Goal: Leave review/rating

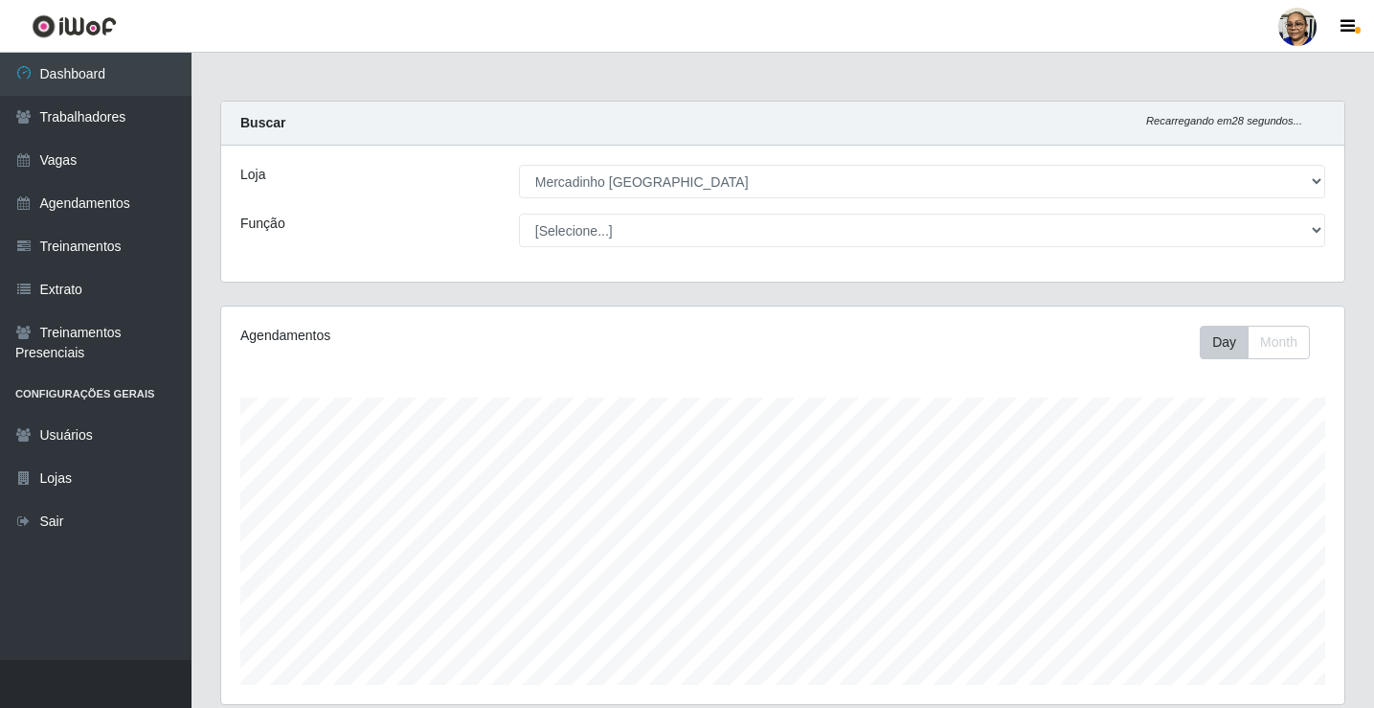
select select "345"
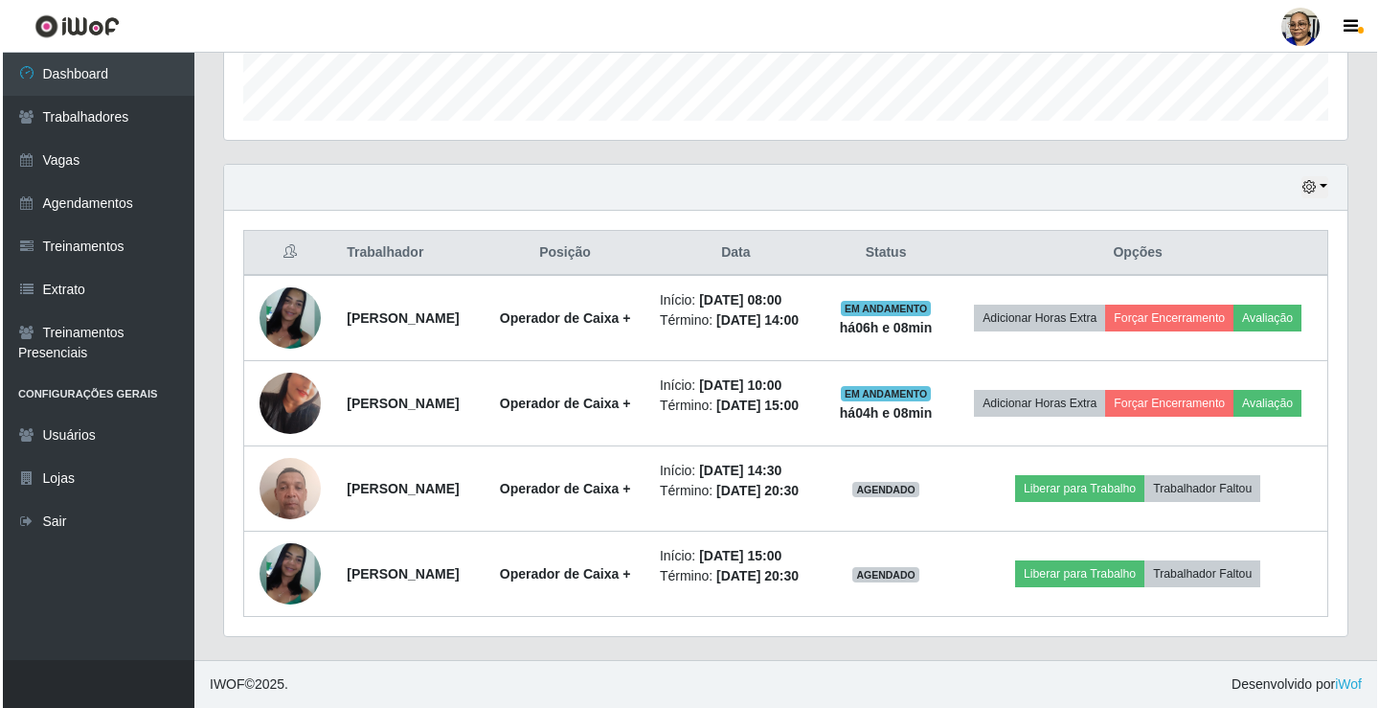
scroll to position [397, 1123]
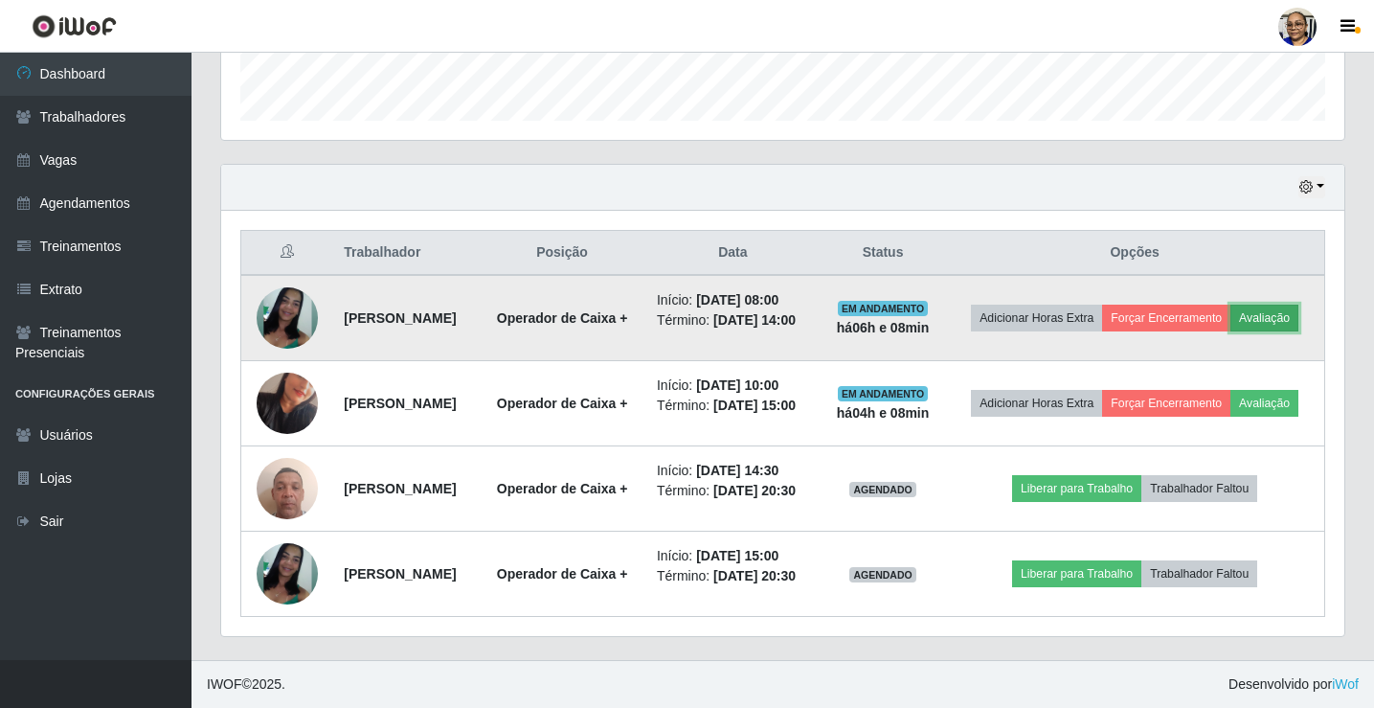
click at [1231, 305] on button "Avaliação" at bounding box center [1265, 318] width 68 height 27
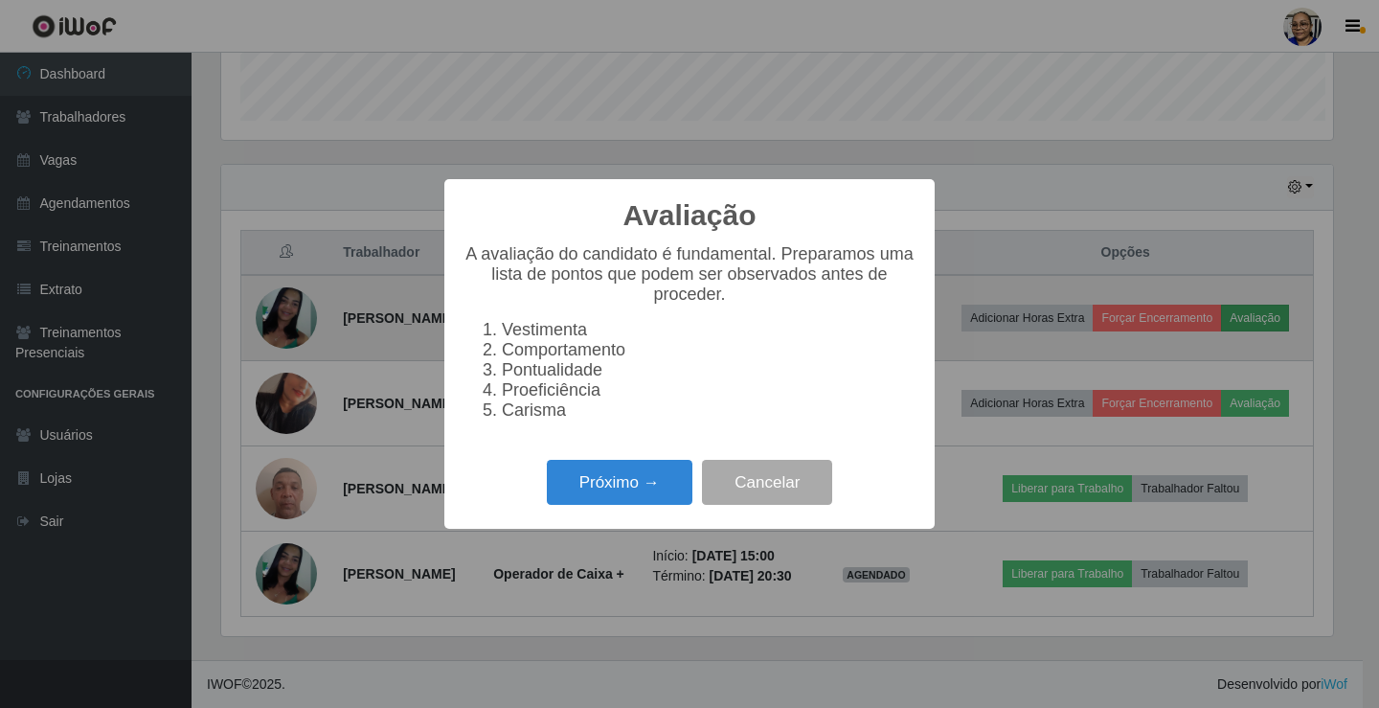
scroll to position [397, 1112]
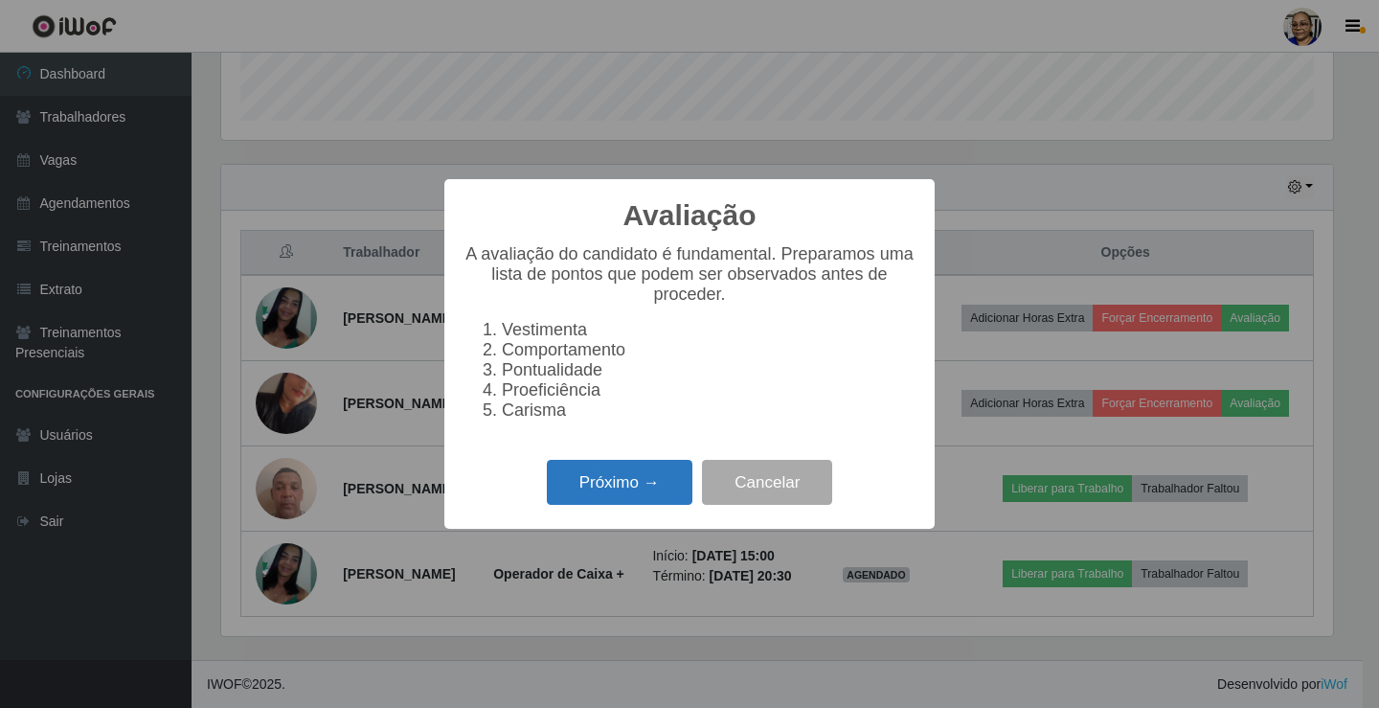
click at [617, 491] on button "Próximo →" at bounding box center [620, 482] width 146 height 45
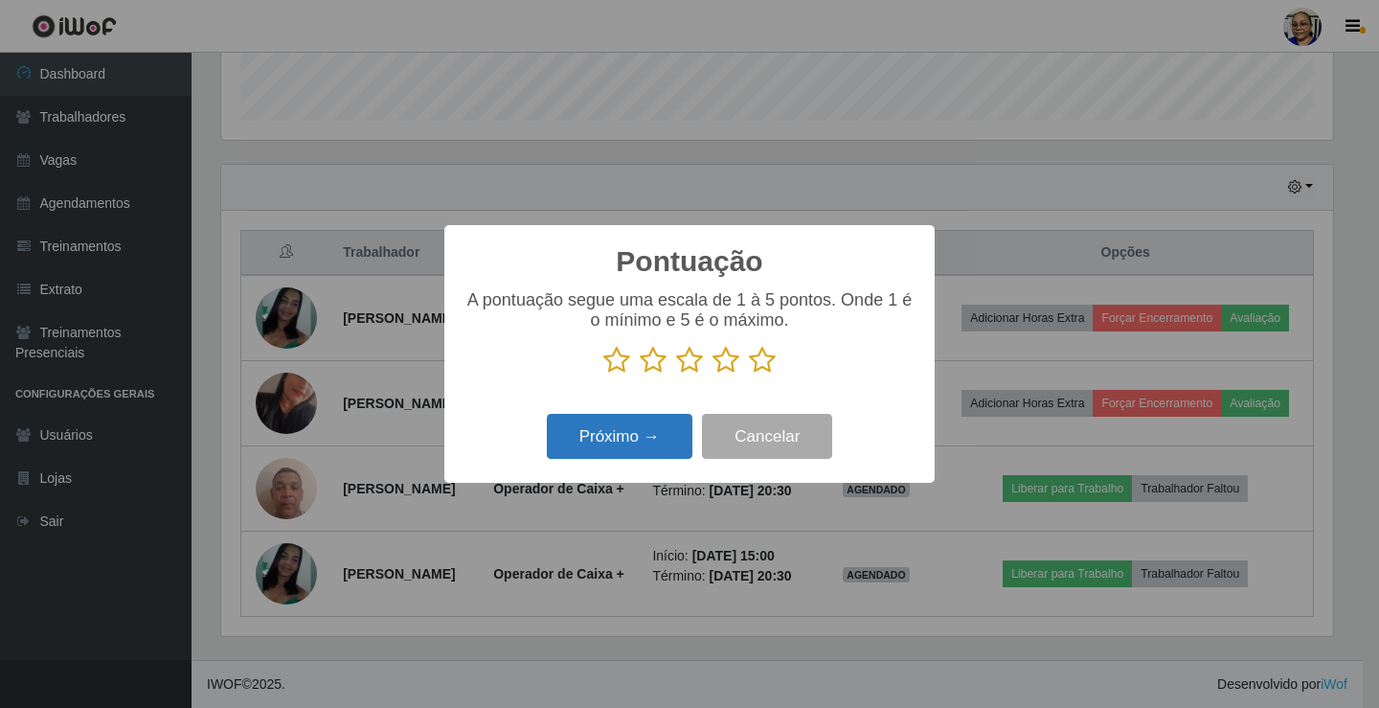
scroll to position [957316, 956601]
click at [763, 359] on icon at bounding box center [762, 360] width 27 height 29
click at [749, 374] on input "radio" at bounding box center [749, 374] width 0 height 0
click at [656, 431] on button "Próximo →" at bounding box center [620, 436] width 146 height 45
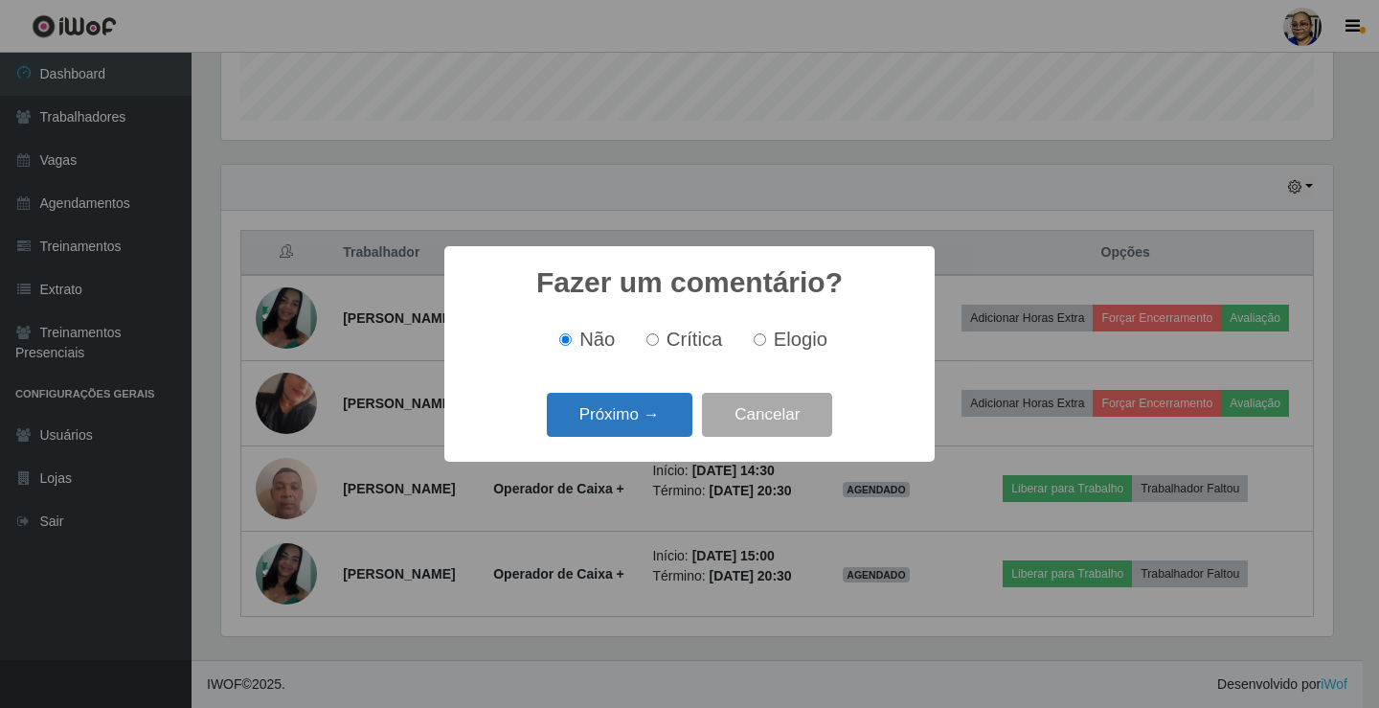
click at [660, 430] on button "Próximo →" at bounding box center [620, 415] width 146 height 45
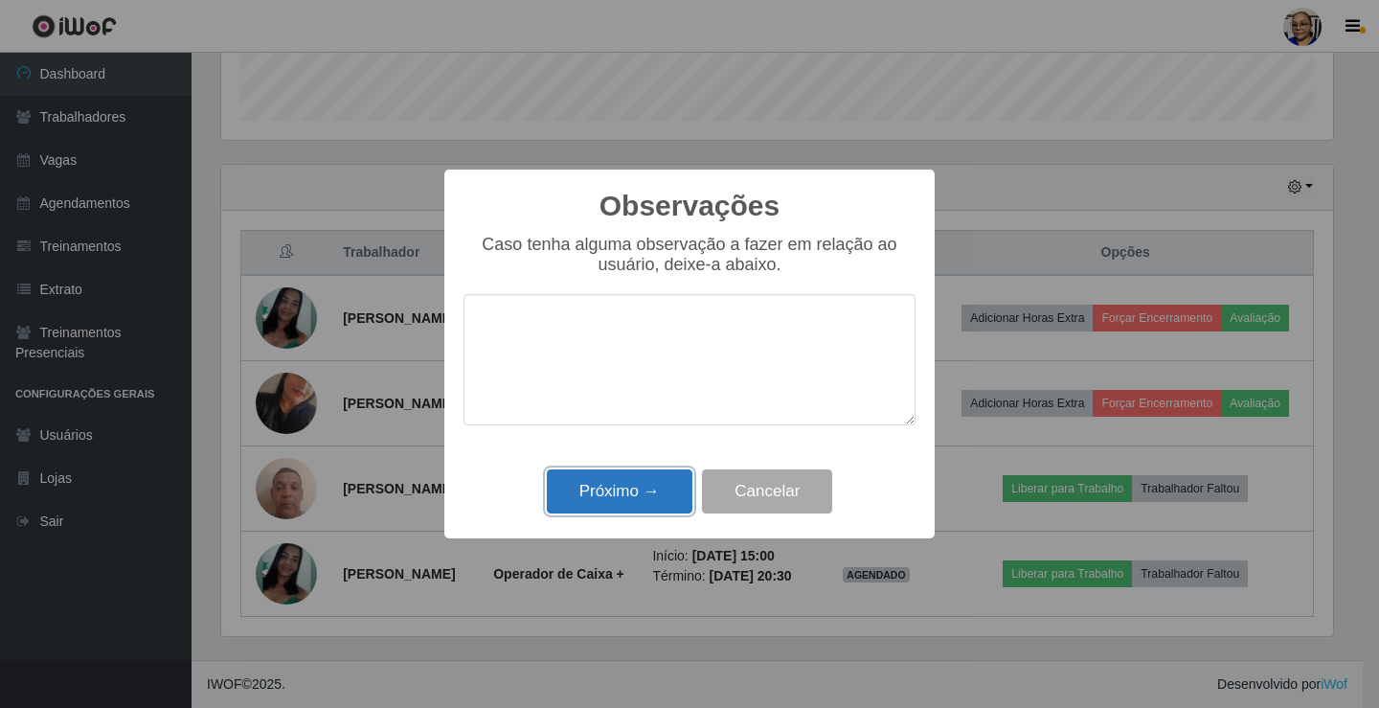
click at [636, 489] on button "Próximo →" at bounding box center [620, 491] width 146 height 45
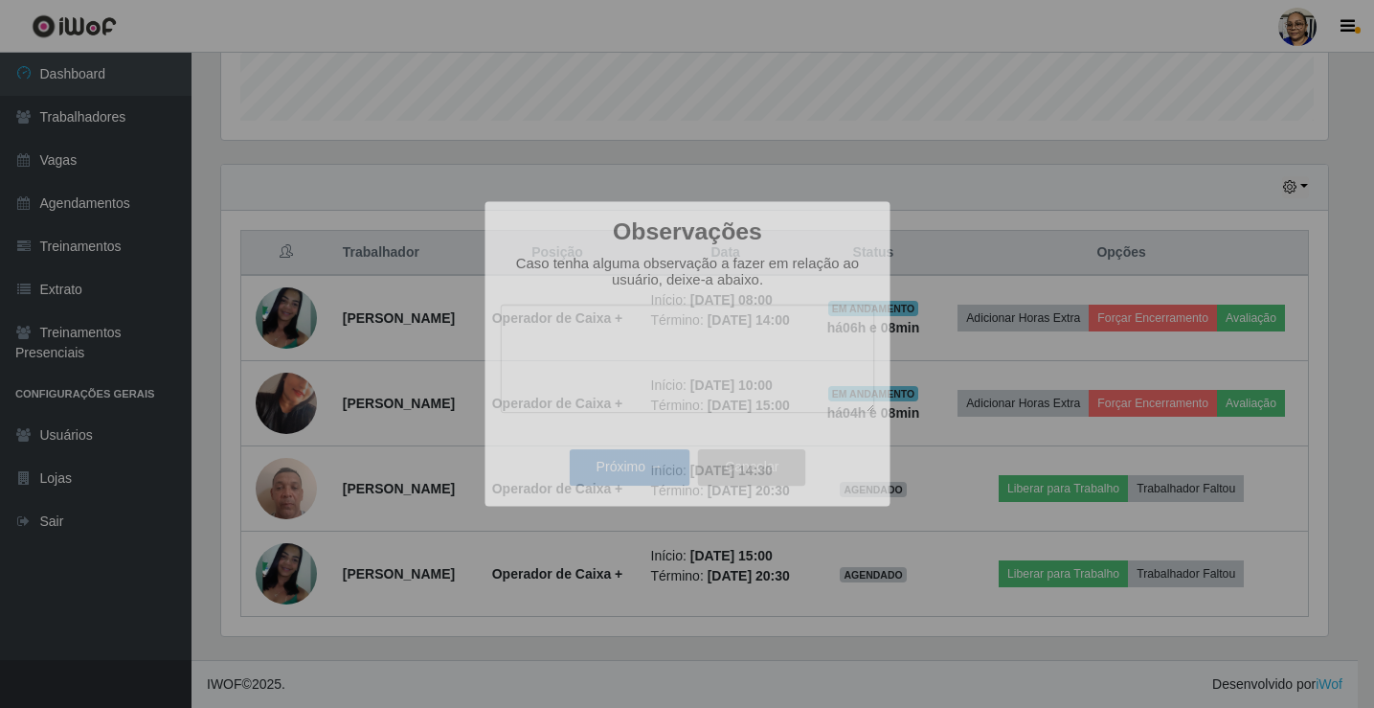
scroll to position [397, 1123]
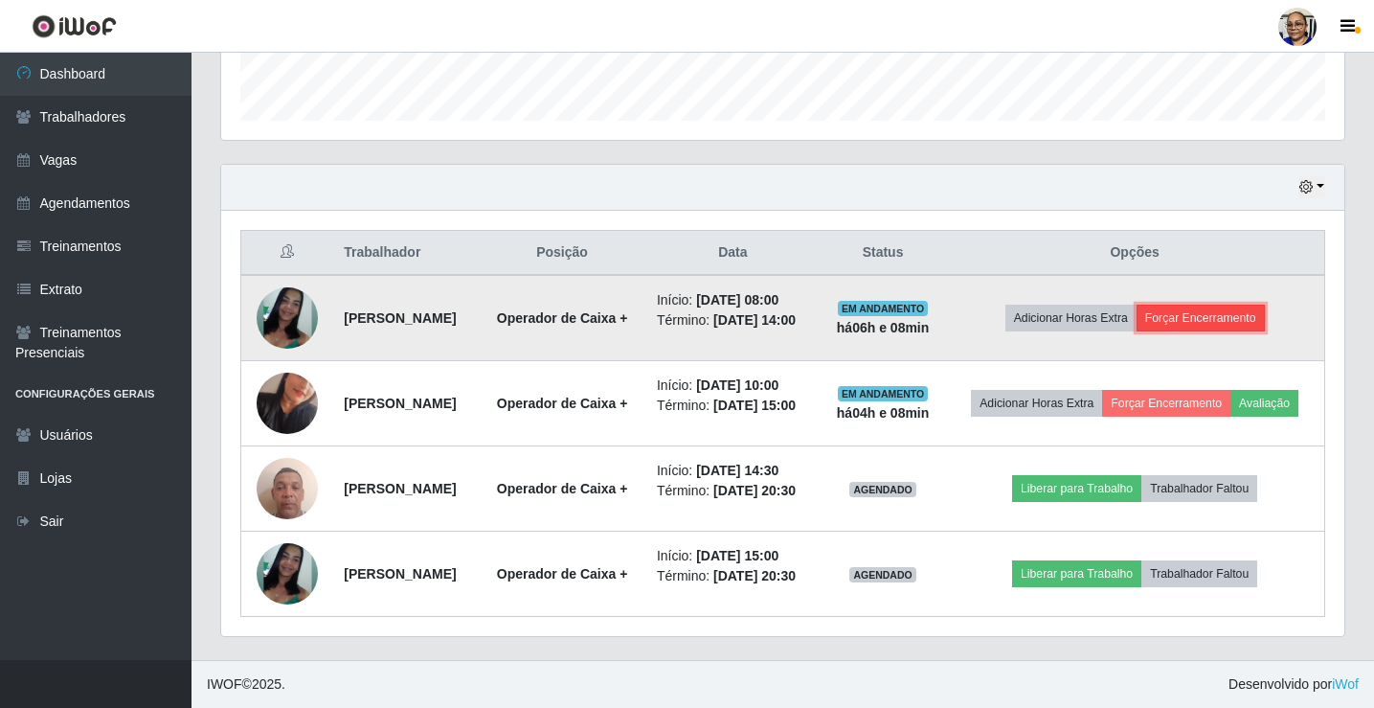
click at [1234, 305] on button "Forçar Encerramento" at bounding box center [1201, 318] width 128 height 27
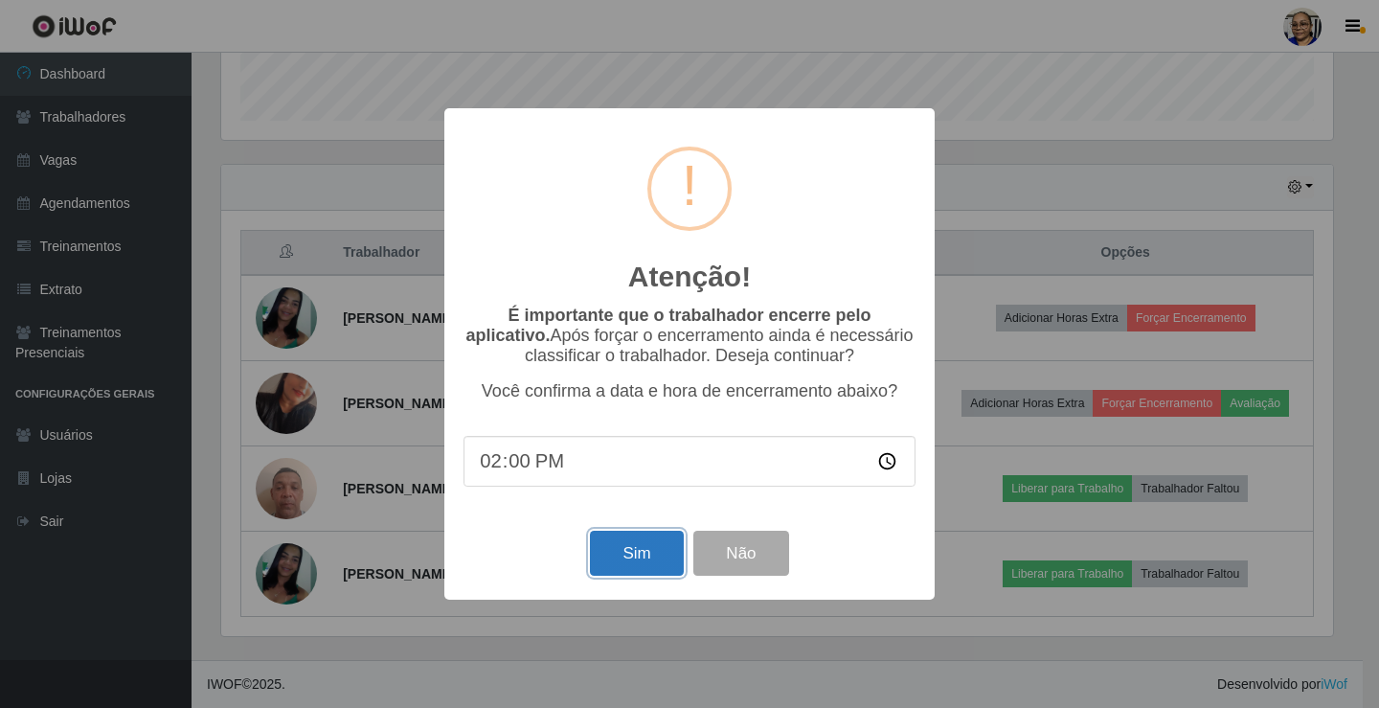
click at [640, 555] on button "Sim" at bounding box center [636, 553] width 93 height 45
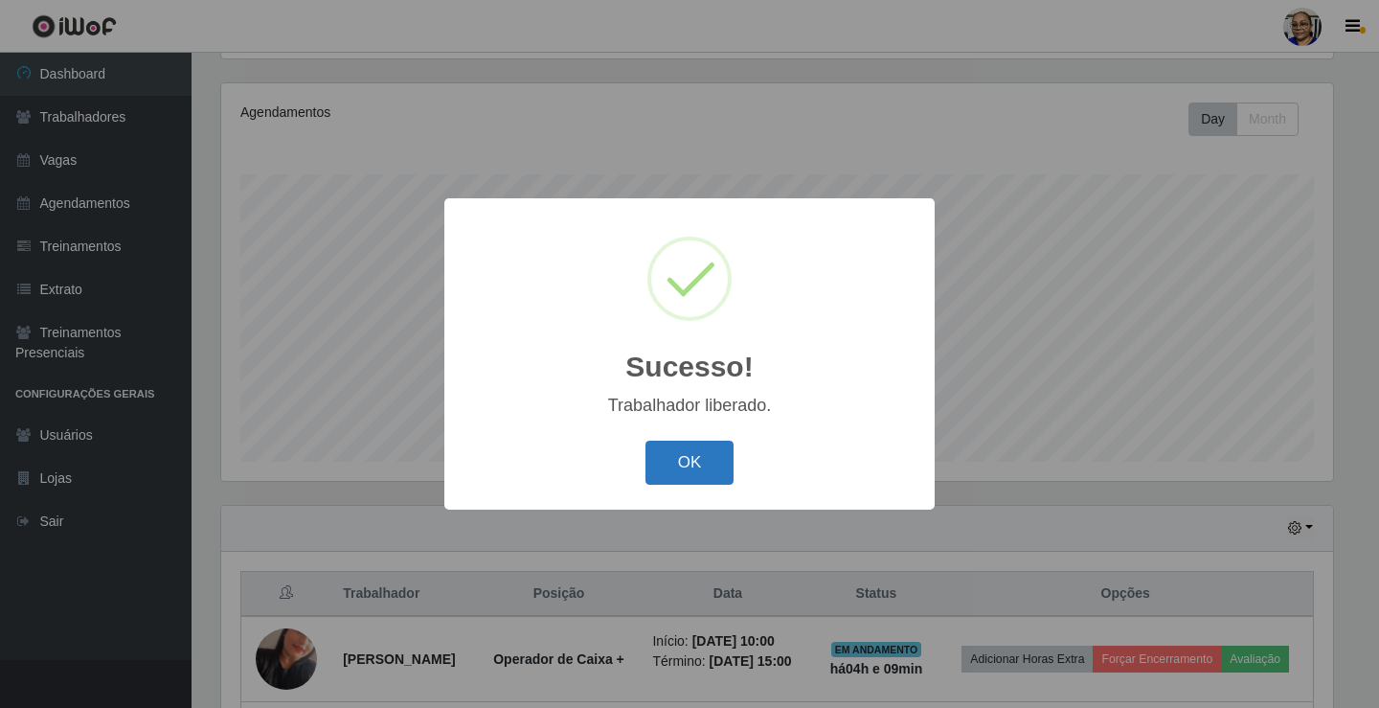
click at [710, 464] on button "OK" at bounding box center [689, 463] width 89 height 45
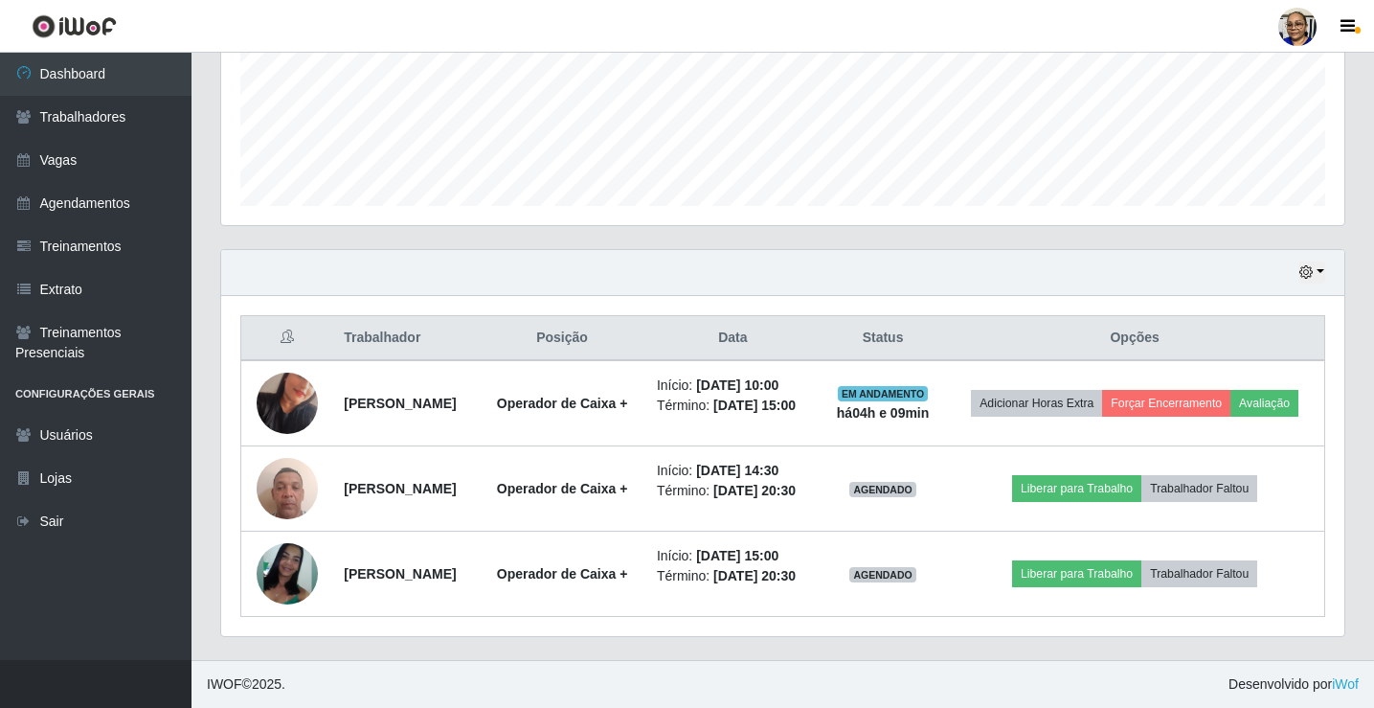
scroll to position [522, 0]
